Goal: Information Seeking & Learning: Learn about a topic

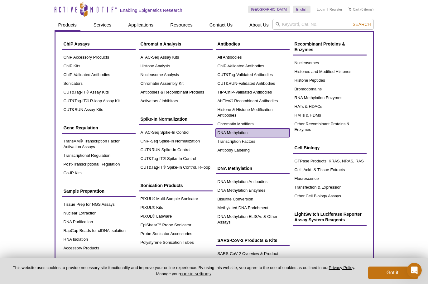
click at [248, 134] on link "DNA Methylation" at bounding box center [253, 132] width 74 height 9
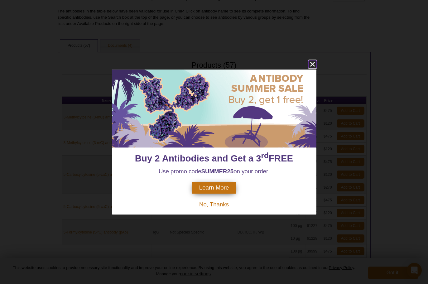
click at [312, 63] on icon "close" at bounding box center [312, 64] width 5 height 5
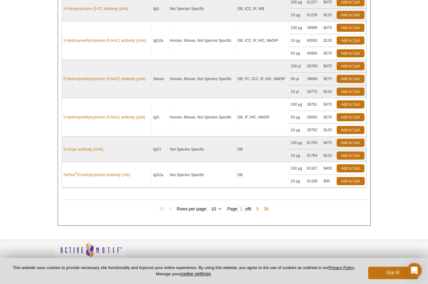
scroll to position [325, 0]
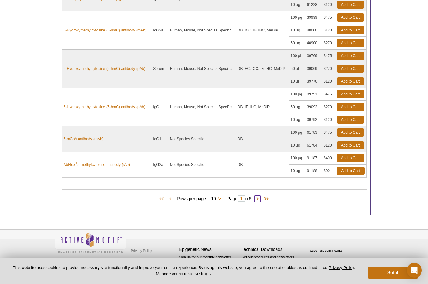
click at [260, 199] on span at bounding box center [257, 199] width 6 height 6
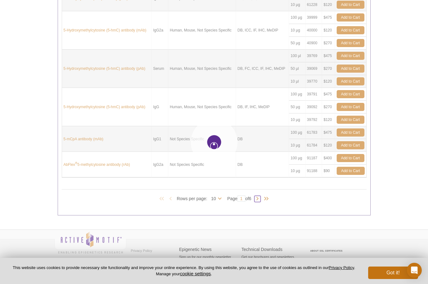
type input "2"
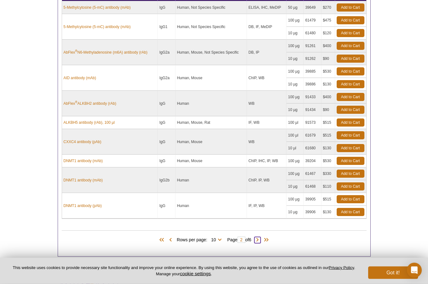
scroll to position [194, 0]
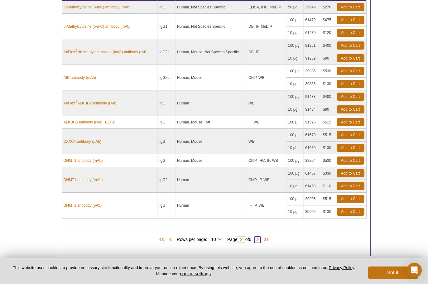
click at [261, 242] on span at bounding box center [257, 240] width 6 height 6
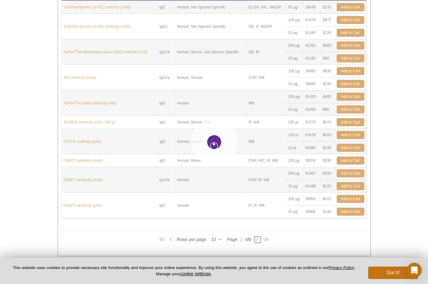
type input "3"
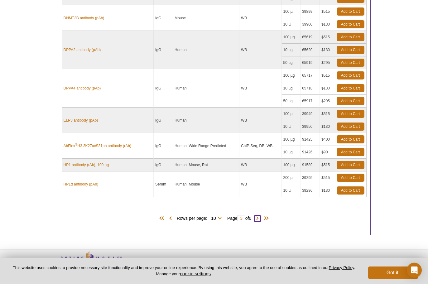
scroll to position [254, 0]
click at [259, 217] on span at bounding box center [257, 218] width 6 height 6
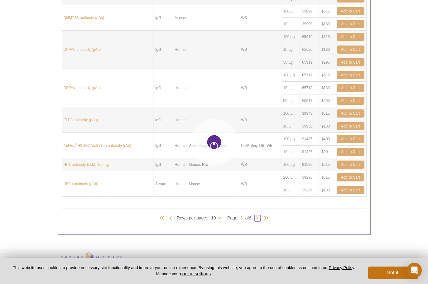
type input "4"
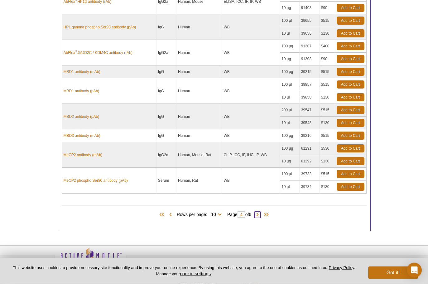
scroll to position [248, 0]
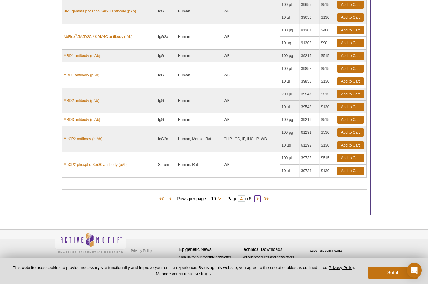
click at [261, 199] on span at bounding box center [257, 199] width 6 height 6
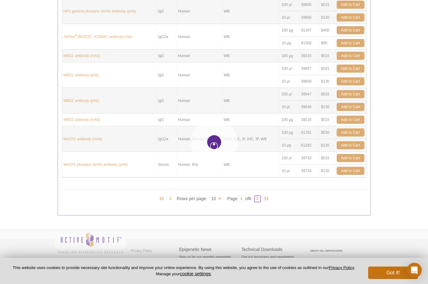
type input "5"
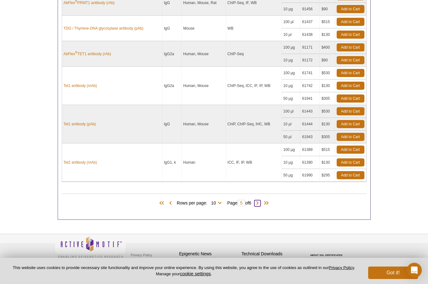
scroll to position [350, 0]
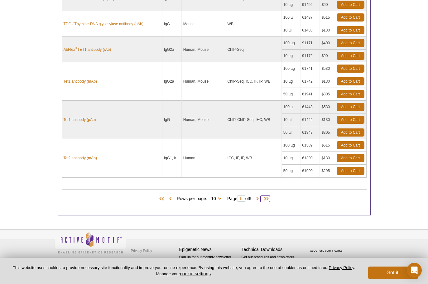
click at [269, 198] on span at bounding box center [265, 199] width 9 height 6
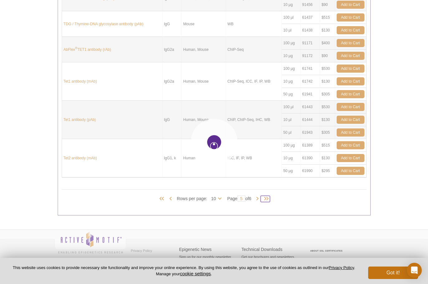
type input "6"
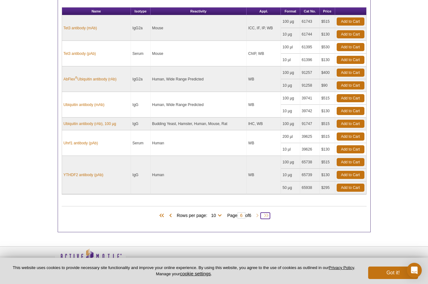
scroll to position [197, 0]
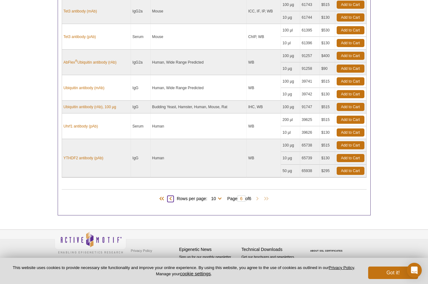
click at [169, 199] on span at bounding box center [170, 199] width 6 height 6
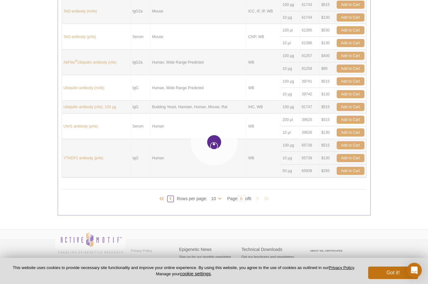
type input "5"
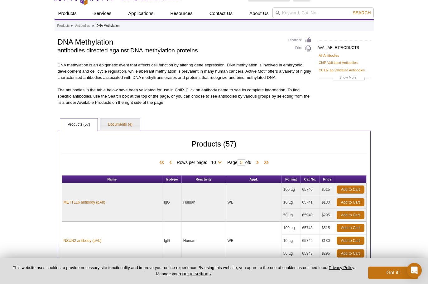
scroll to position [0, 0]
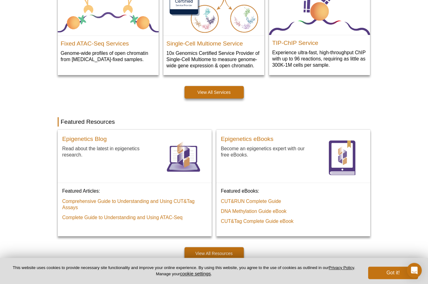
scroll to position [370, 0]
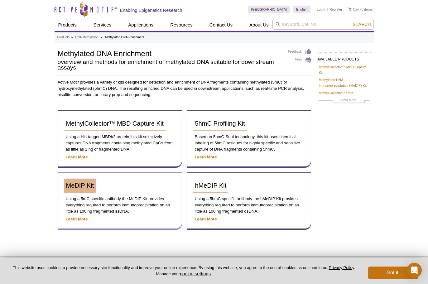
click at [91, 188] on span "MeDIP Kit" at bounding box center [80, 185] width 28 height 7
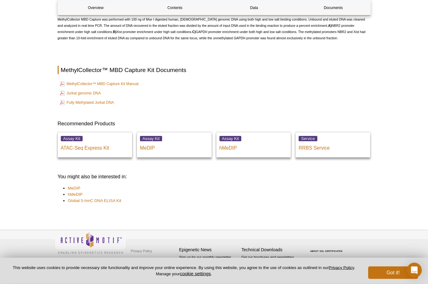
scroll to position [857, 0]
click at [72, 188] on link "MeDIP" at bounding box center [74, 188] width 12 height 6
click at [74, 193] on link "hMeDIP" at bounding box center [75, 194] width 15 height 6
